Goal: Task Accomplishment & Management: Complete application form

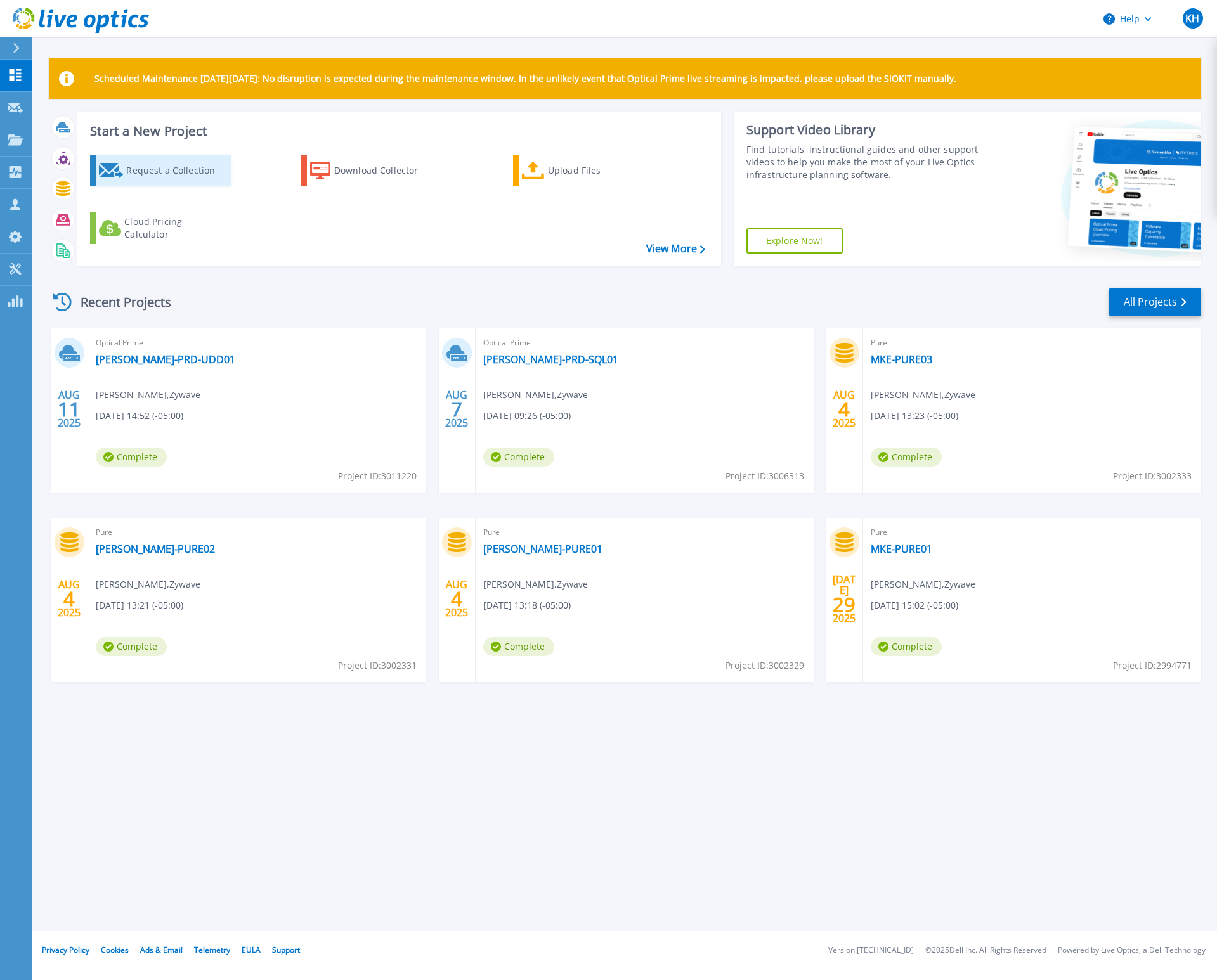
click at [130, 173] on div "Request a Collection" at bounding box center [176, 171] width 101 height 25
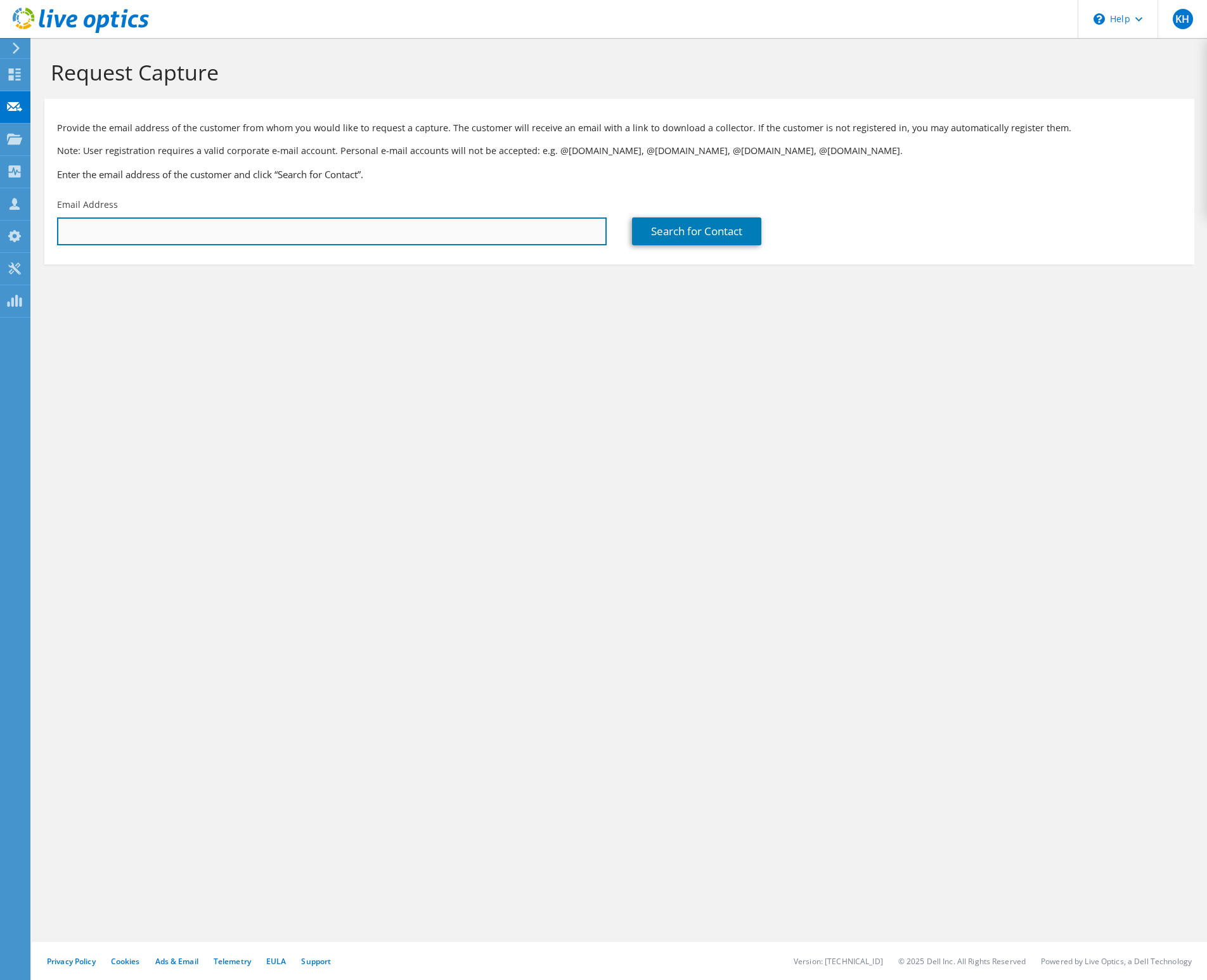
click at [434, 223] on input "text" at bounding box center [332, 232] width 550 height 28
paste input "NBrannon@themagnigroup.com"
type input "NBrannon@themagnigroup.com"
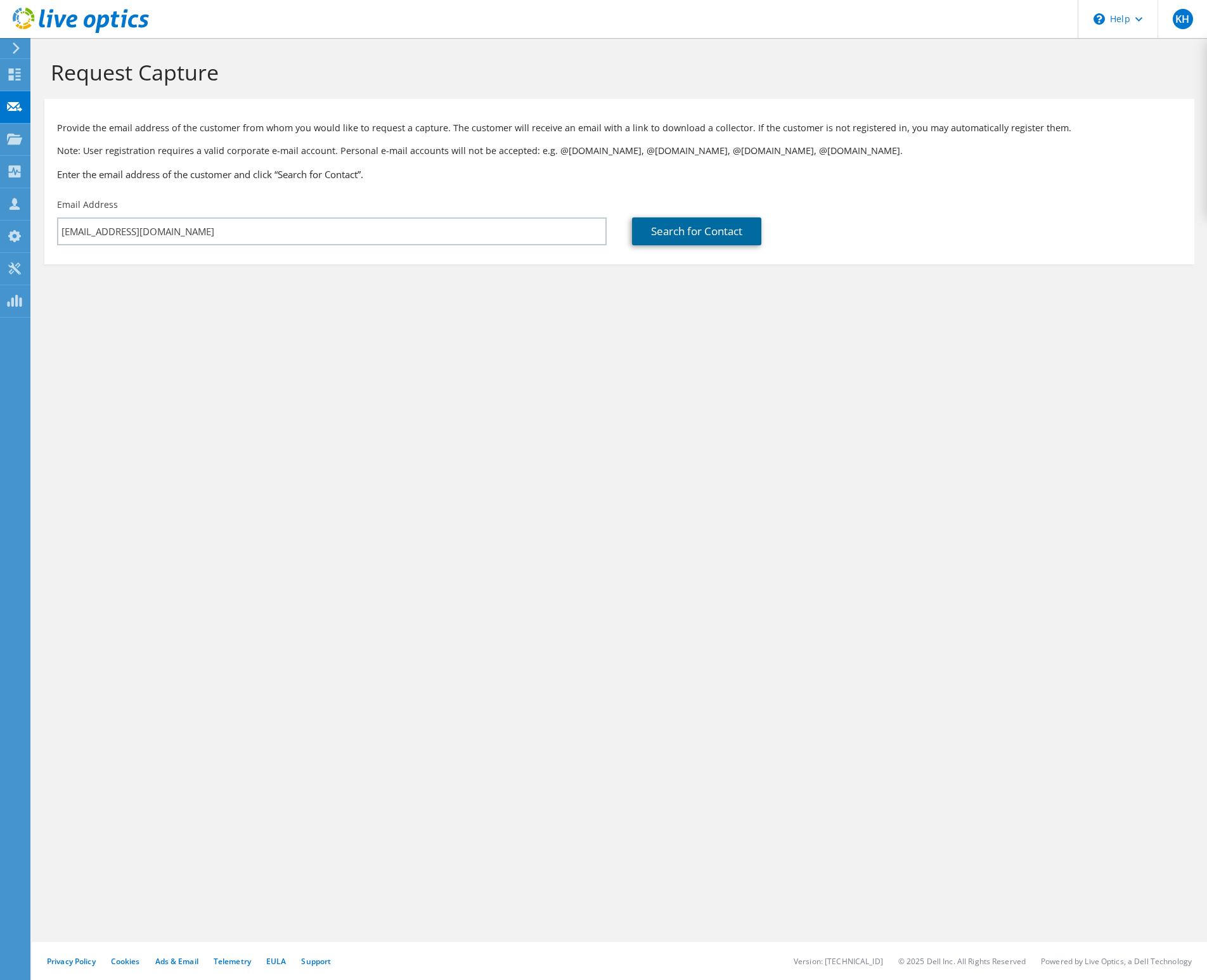
click at [682, 235] on link "Search for Contact" at bounding box center [696, 232] width 129 height 28
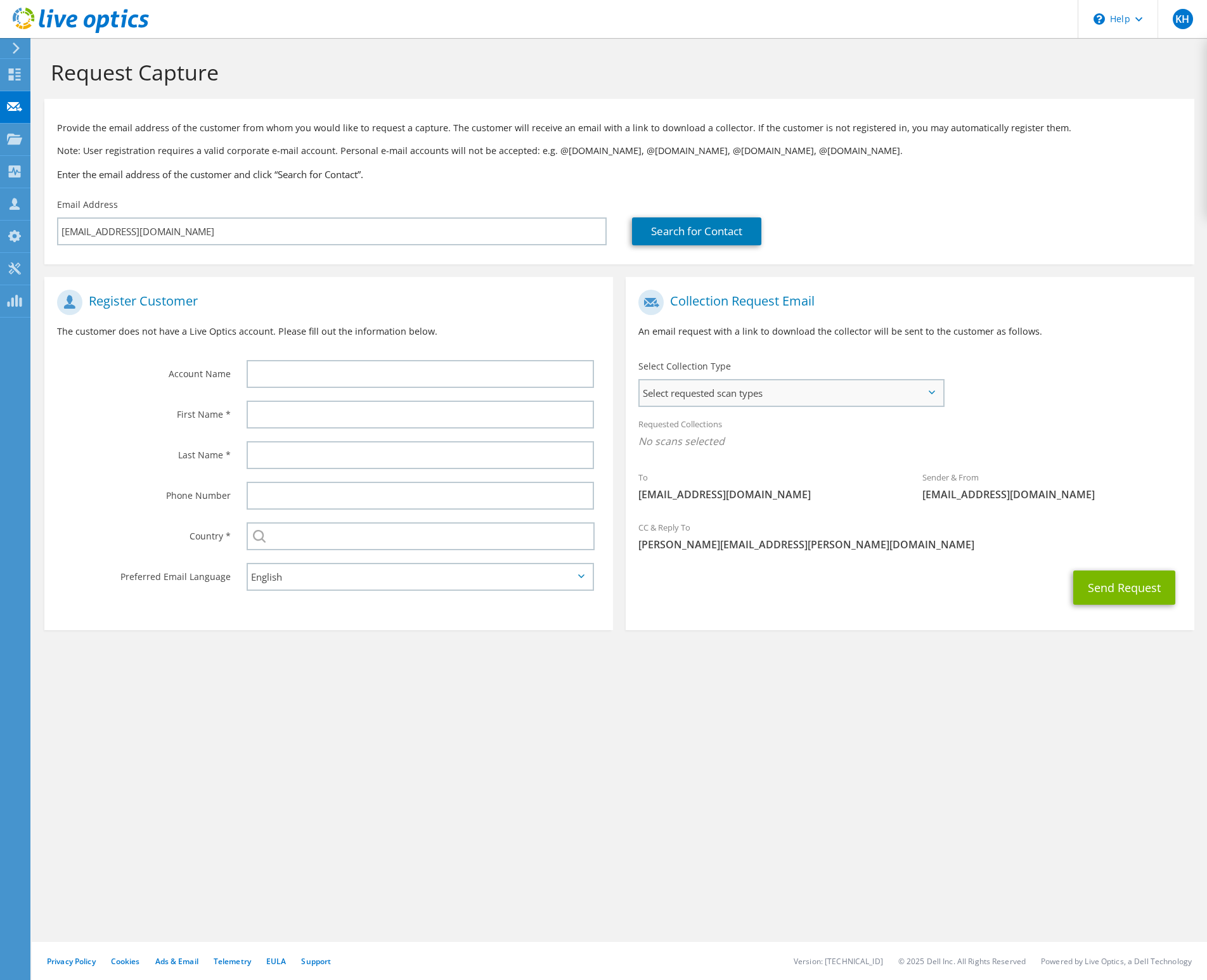
click at [755, 400] on span "Select requested scan types" at bounding box center [791, 393] width 303 height 25
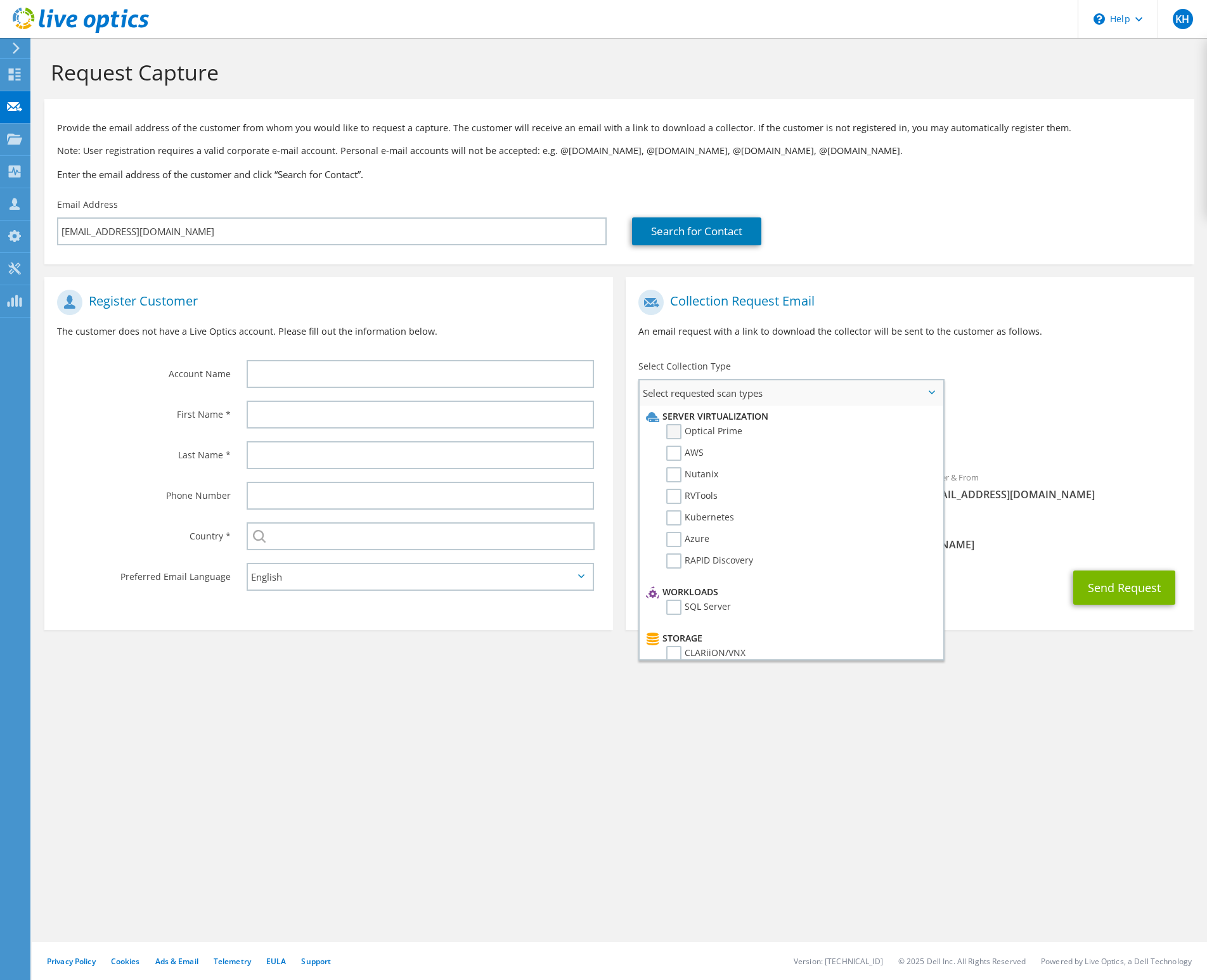
click at [688, 431] on label "Optical Prime" at bounding box center [704, 431] width 76 height 15
click at [0, 0] on input "Optical Prime" at bounding box center [0, 0] width 0 height 0
click at [281, 389] on div at bounding box center [424, 374] width 379 height 41
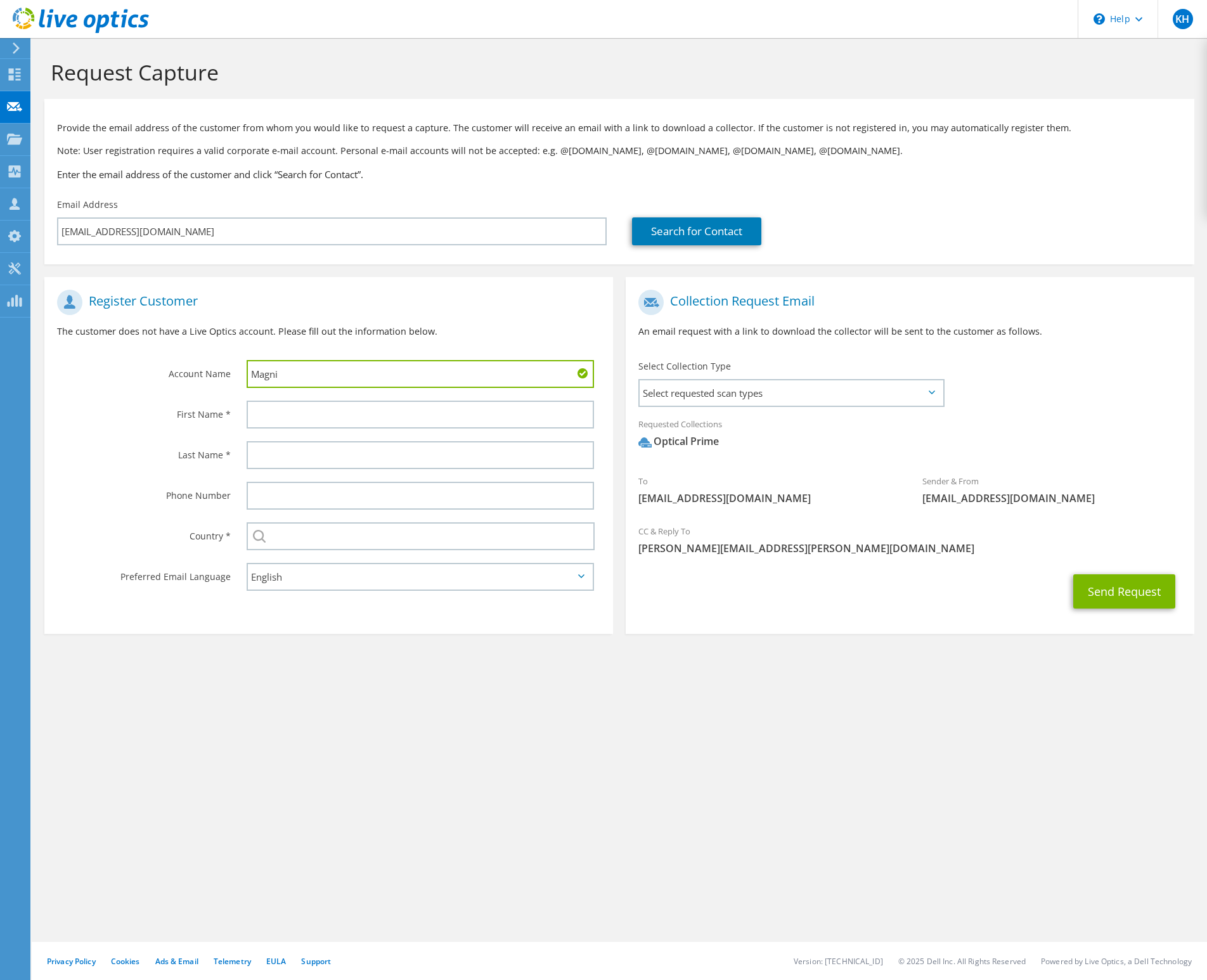
type input "Magni"
type input "Nick"
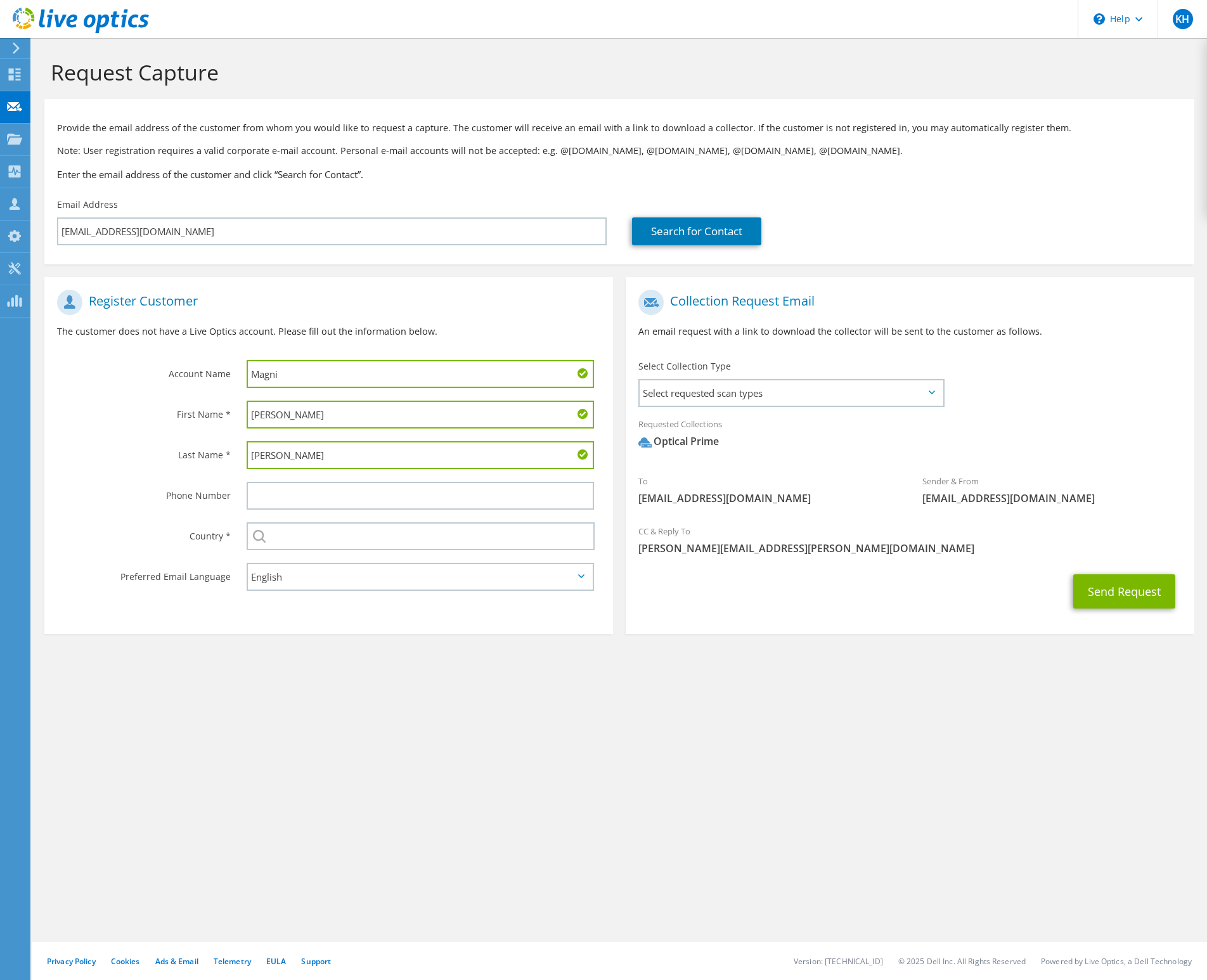
type input "Brannon"
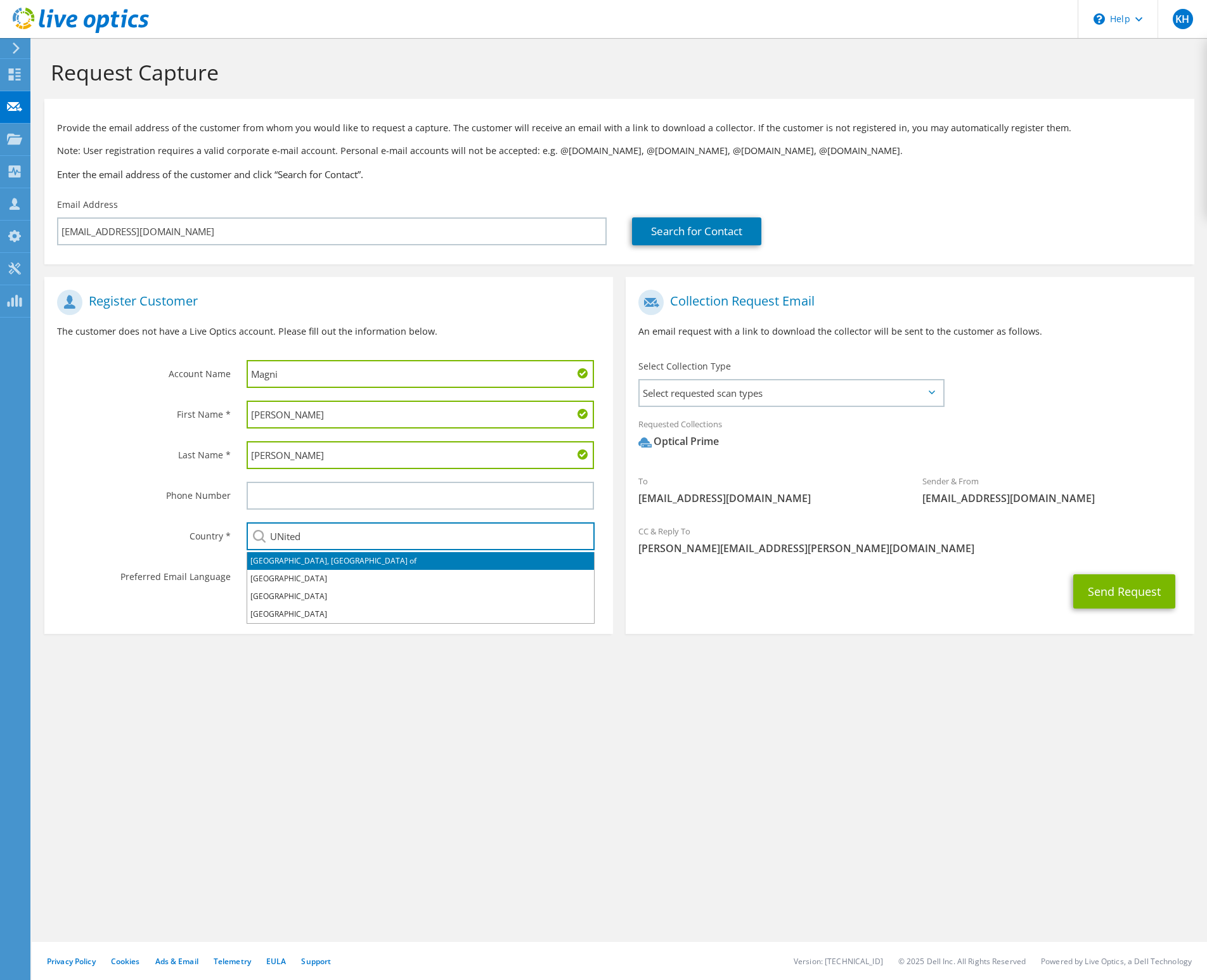
type input "United States"
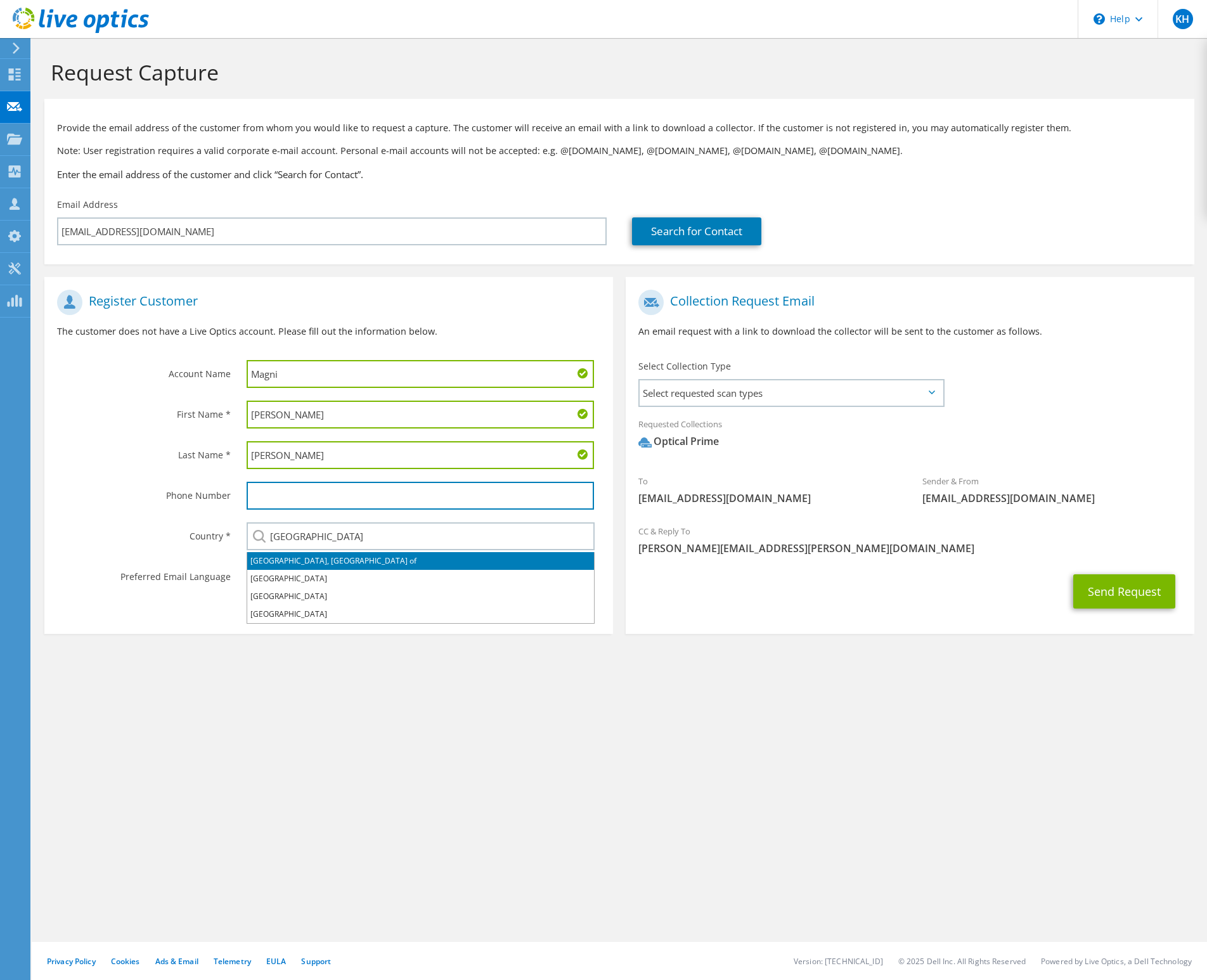
type input "4145208697"
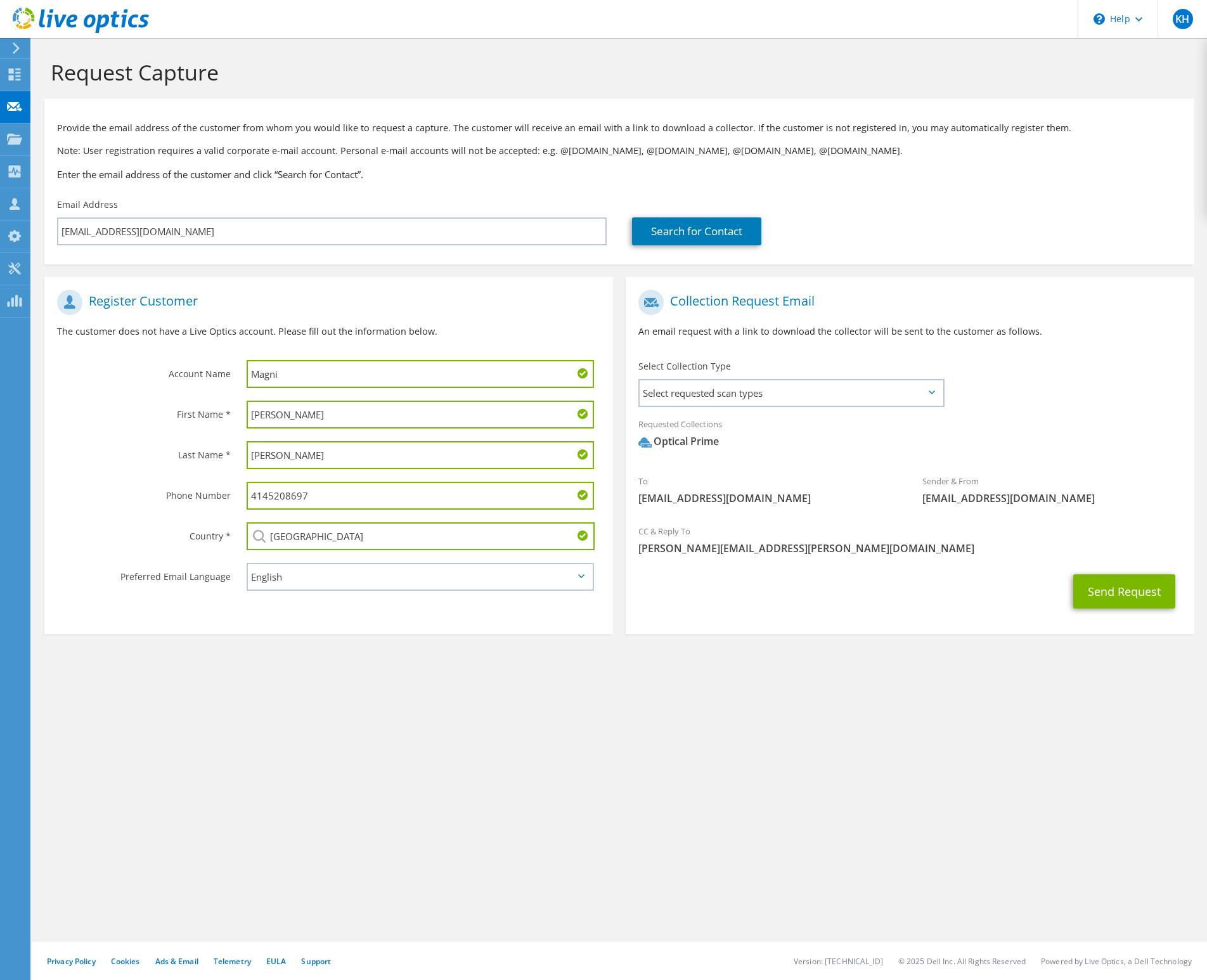
drag, startPoint x: 330, startPoint y: 489, endPoint x: 261, endPoint y: 491, distance: 69.0
click at [261, 491] on input "4145208697" at bounding box center [421, 496] width 347 height 28
drag, startPoint x: 314, startPoint y: 498, endPoint x: 232, endPoint y: 500, distance: 82.0
click at [232, 500] on div "Phone Number 4145208697" at bounding box center [329, 496] width 569 height 41
click at [362, 369] on input "Magni" at bounding box center [421, 374] width 347 height 28
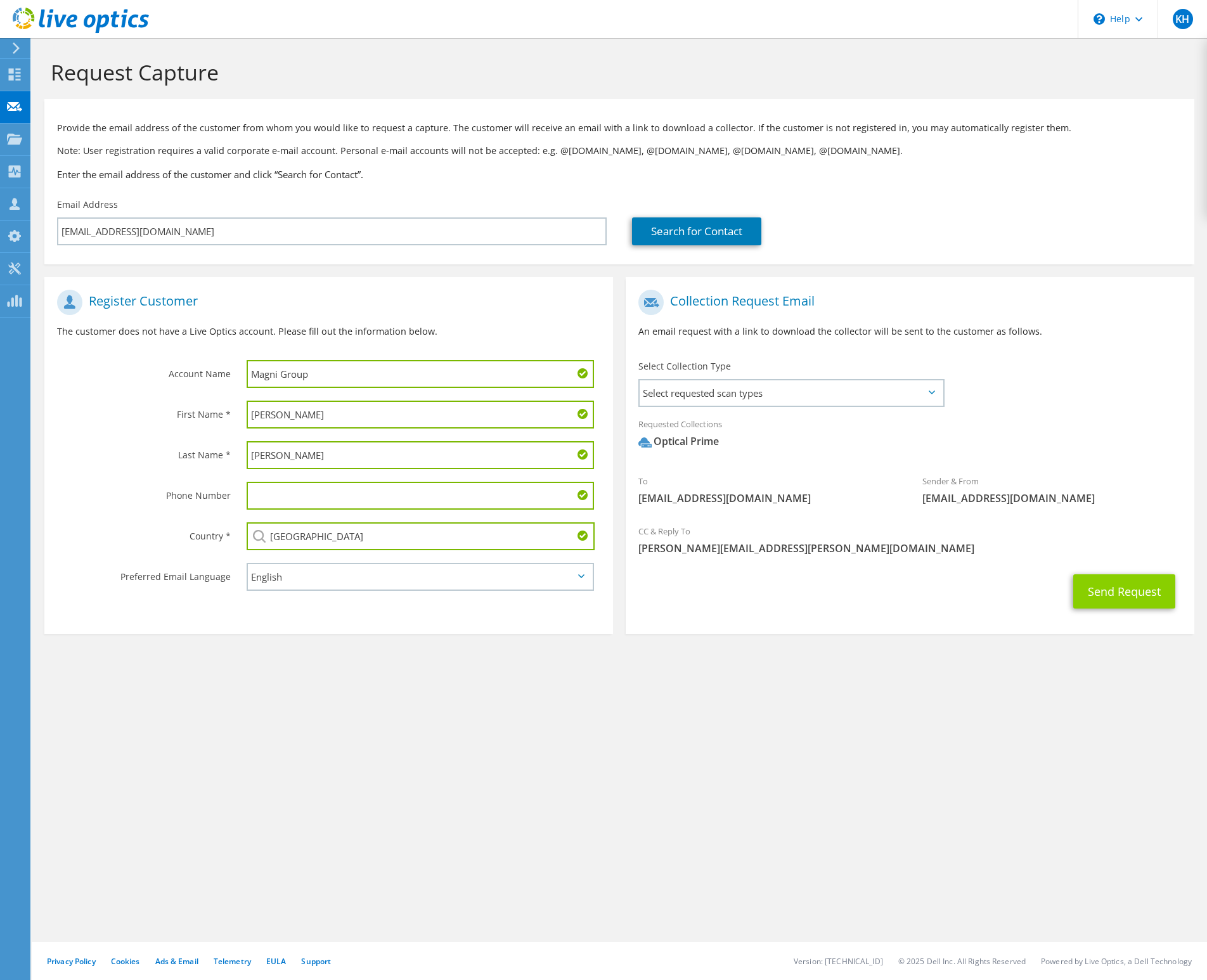
type input "Magni Group"
click at [1125, 603] on button "Send Request" at bounding box center [1124, 592] width 102 height 34
